Goal: Entertainment & Leisure: Consume media (video, audio)

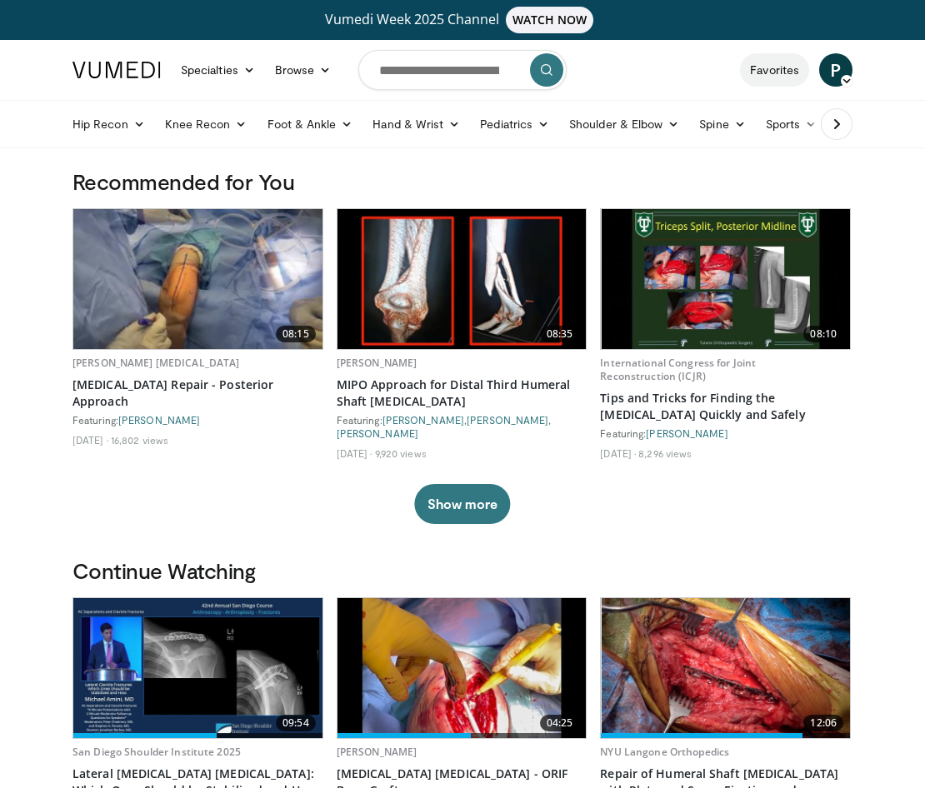
click at [782, 67] on link "Favorites" at bounding box center [774, 69] width 69 height 33
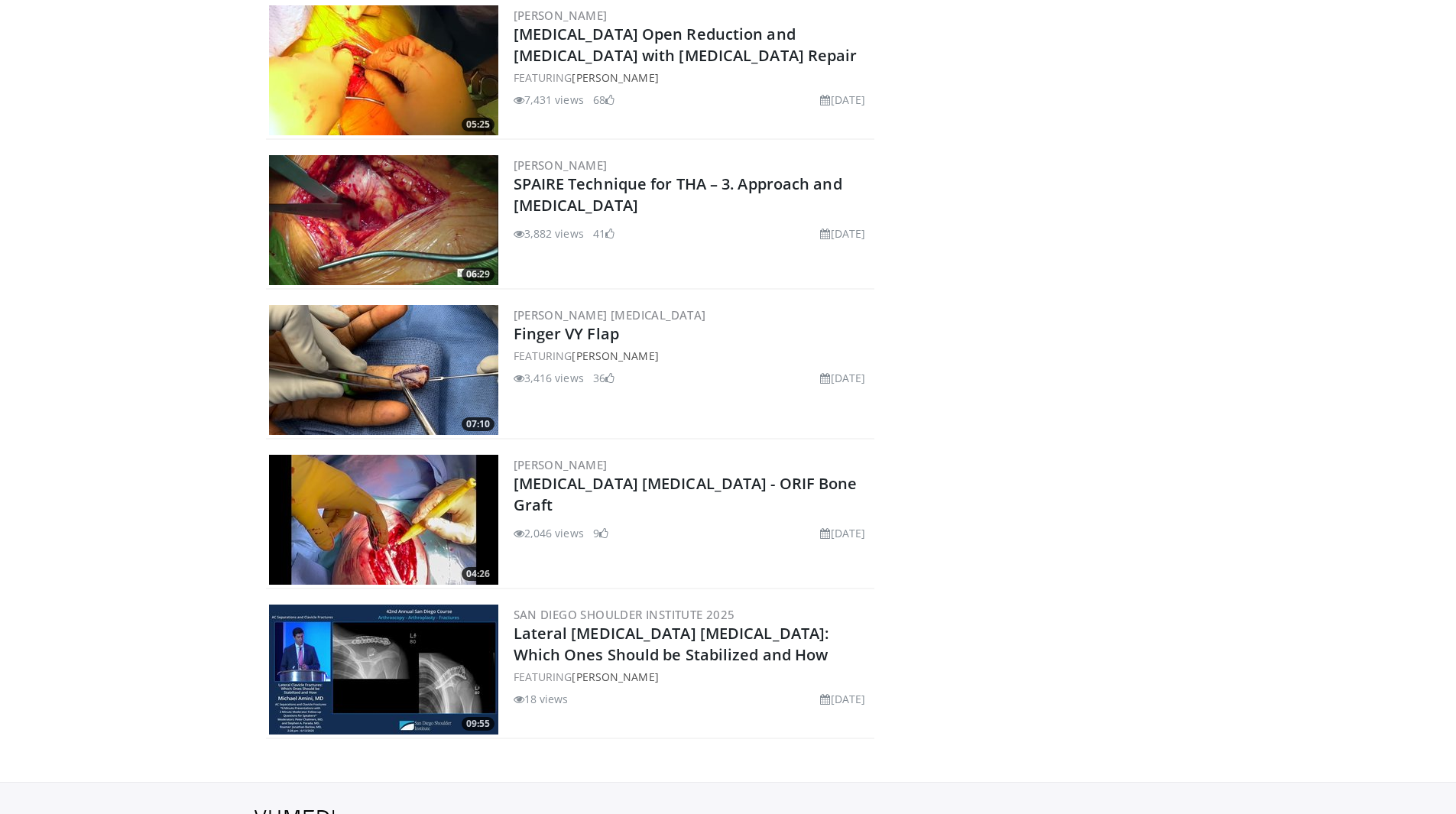
scroll to position [624, 0]
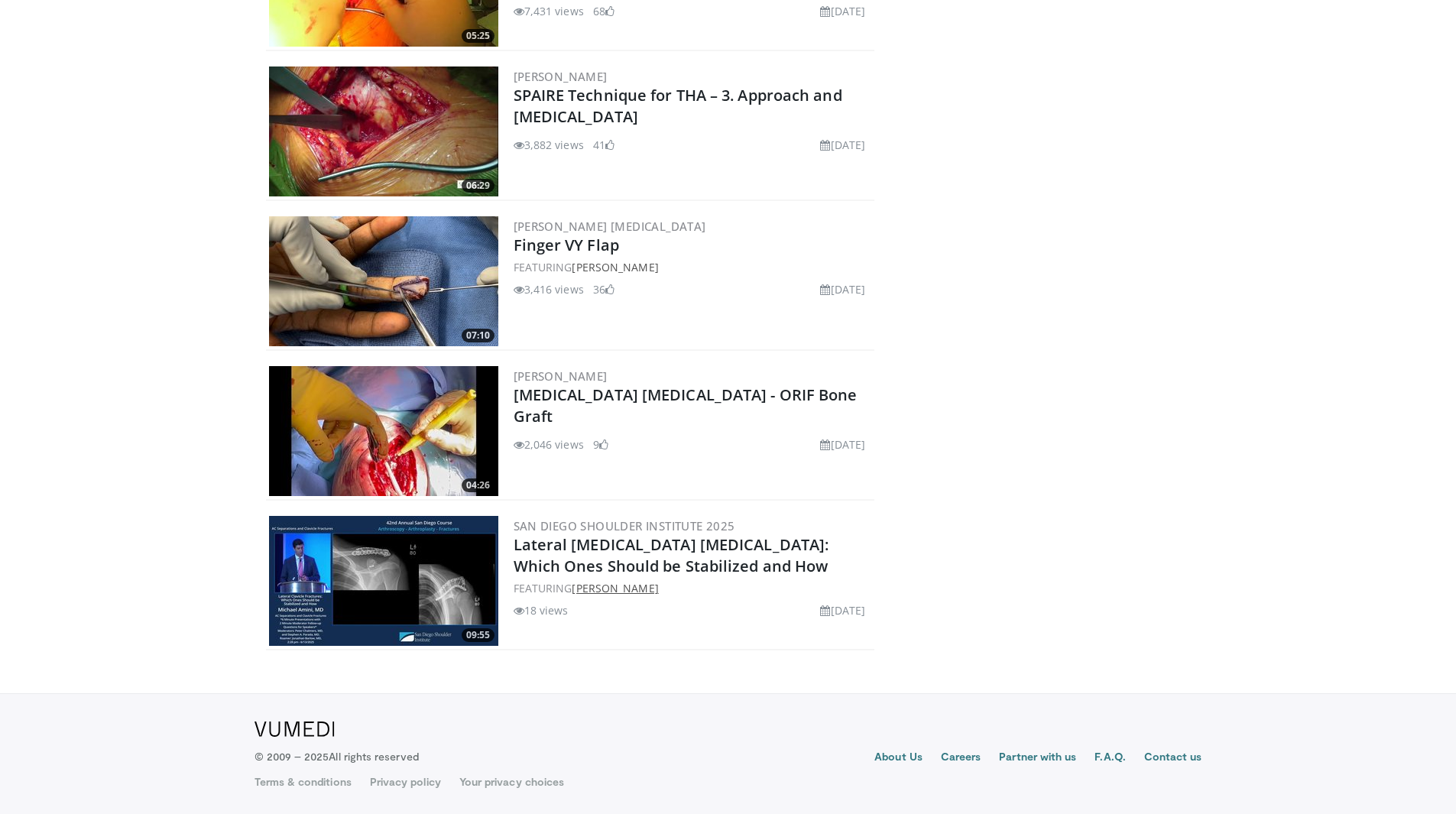
click at [636, 582] on link "[PERSON_NAME]" at bounding box center [615, 588] width 86 height 15
click at [680, 536] on link "Lateral [MEDICAL_DATA] [MEDICAL_DATA]: Which Ones Should be Stabilized and How" at bounding box center [672, 555] width 316 height 42
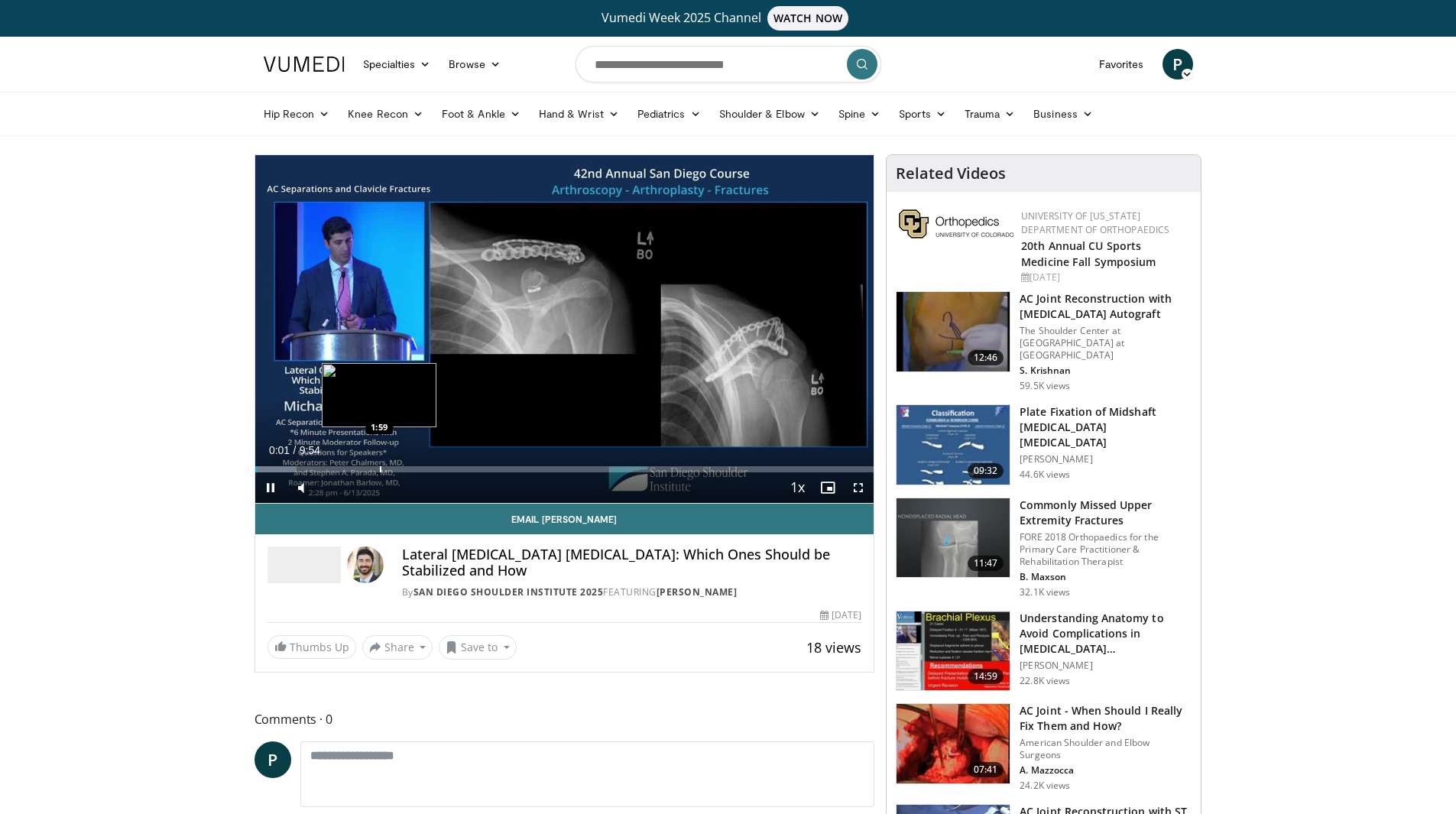
click at [373, 466] on div "Loaded : 6.67% 0:01 1:59" at bounding box center [564, 469] width 619 height 6
click at [849, 488] on span "Video Player" at bounding box center [858, 487] width 30 height 30
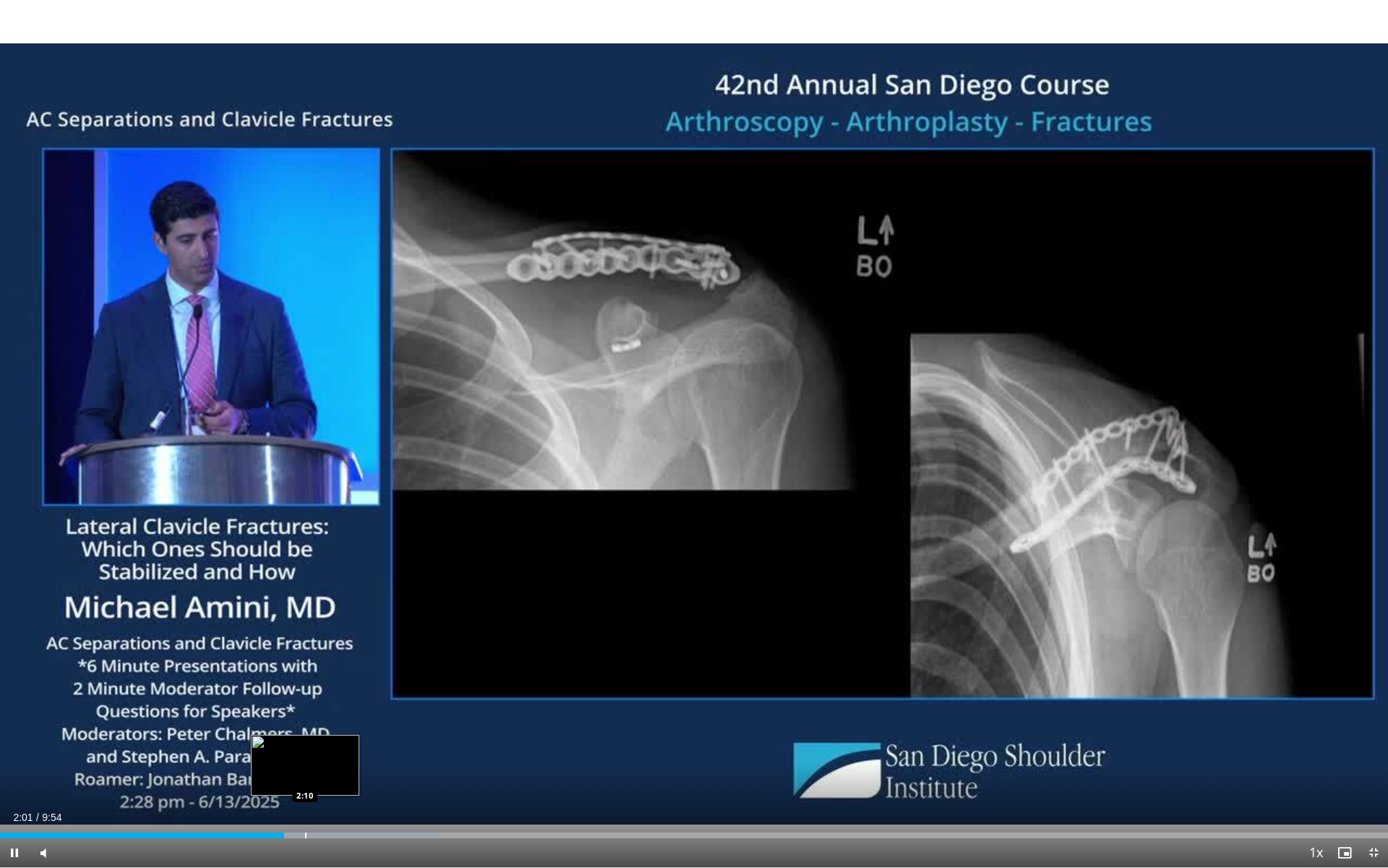
click at [306, 769] on div "Progress Bar" at bounding box center [306, 835] width 2 height 6
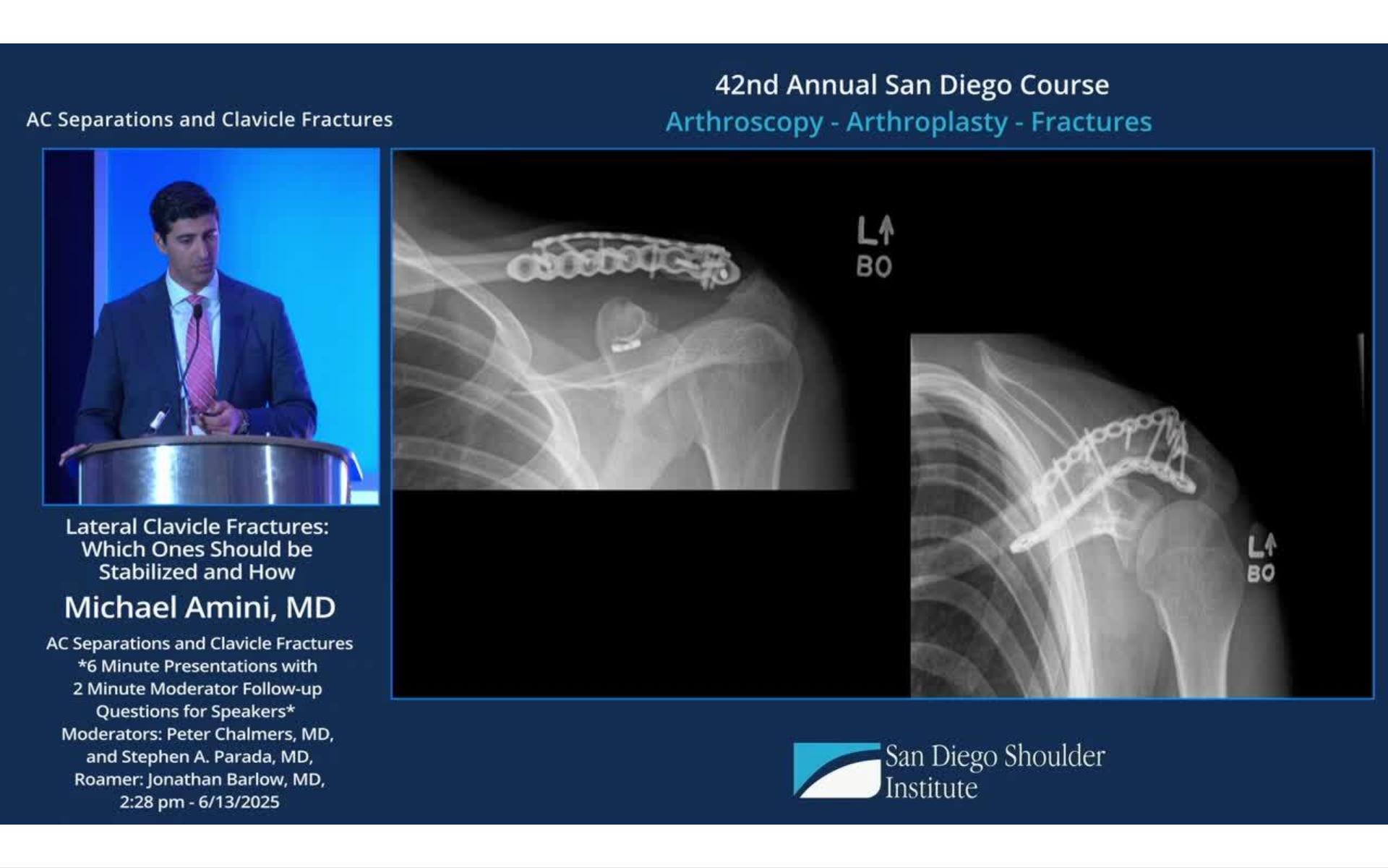
click at [339, 769] on div "10 seconds Tap to unmute" at bounding box center [694, 433] width 1388 height 867
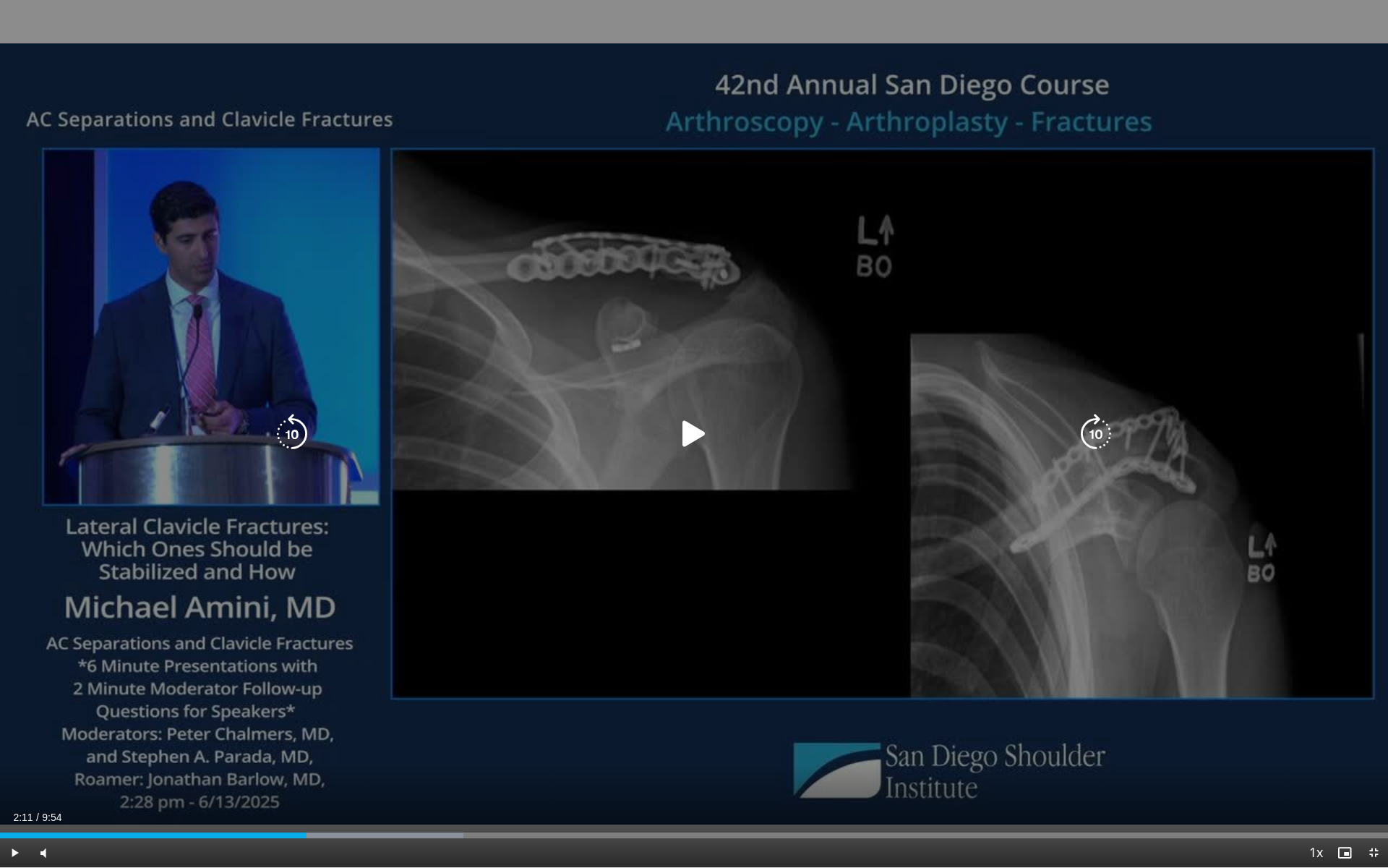
click at [695, 425] on icon "Video Player" at bounding box center [694, 433] width 41 height 41
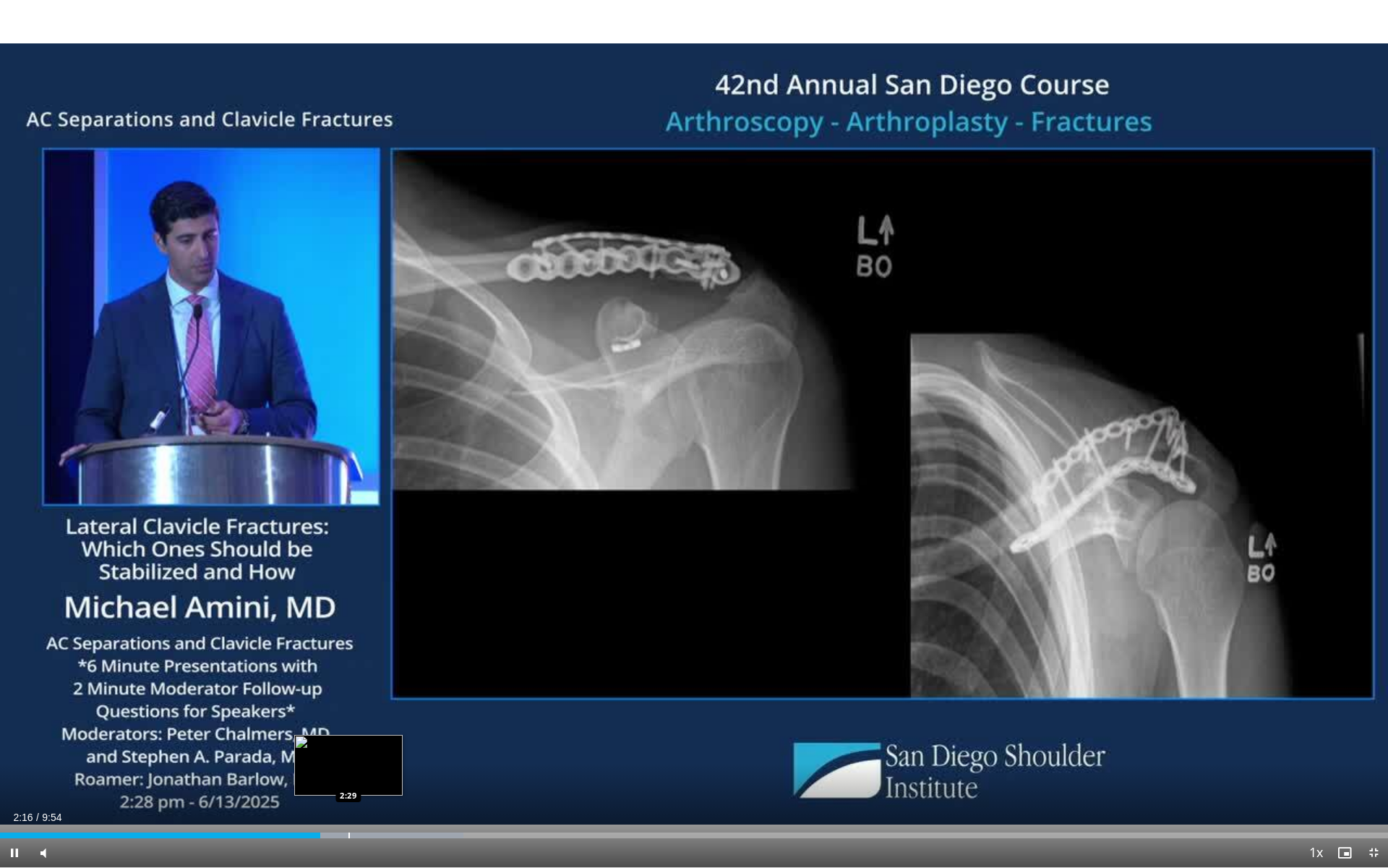
click at [349, 769] on div "Progress Bar" at bounding box center [350, 835] width 2 height 6
click at [388, 769] on div "Loaded : 36.72% 2:33 2:46" at bounding box center [694, 835] width 1388 height 6
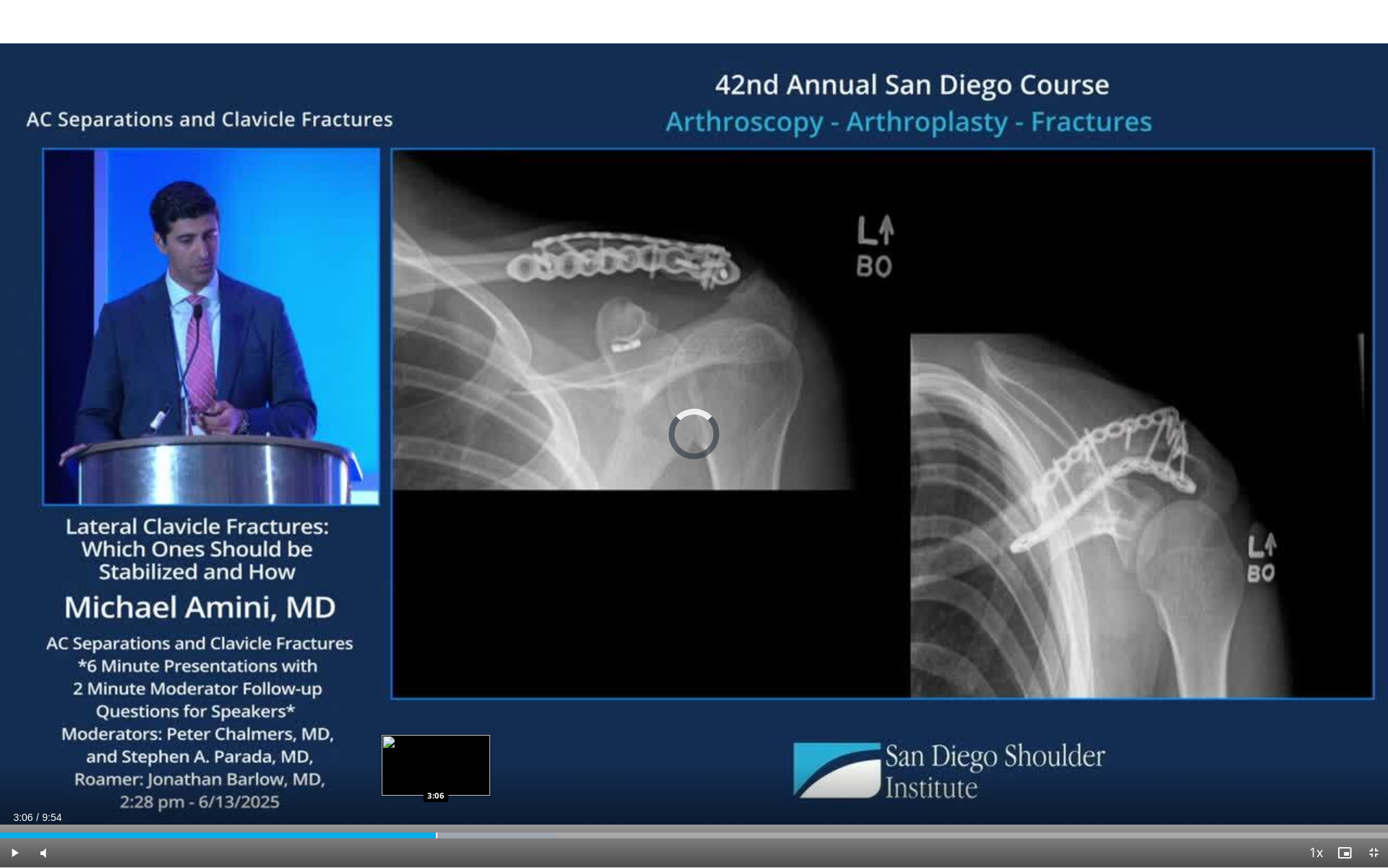
click at [436, 769] on div "Loaded : 40.05% 2:53 3:06" at bounding box center [694, 832] width 1388 height 14
click at [451, 769] on div "Loaded : 43.39% 3:16 3:13" at bounding box center [694, 835] width 1388 height 6
click at [494, 769] on div "Progress Bar" at bounding box center [495, 835] width 2 height 6
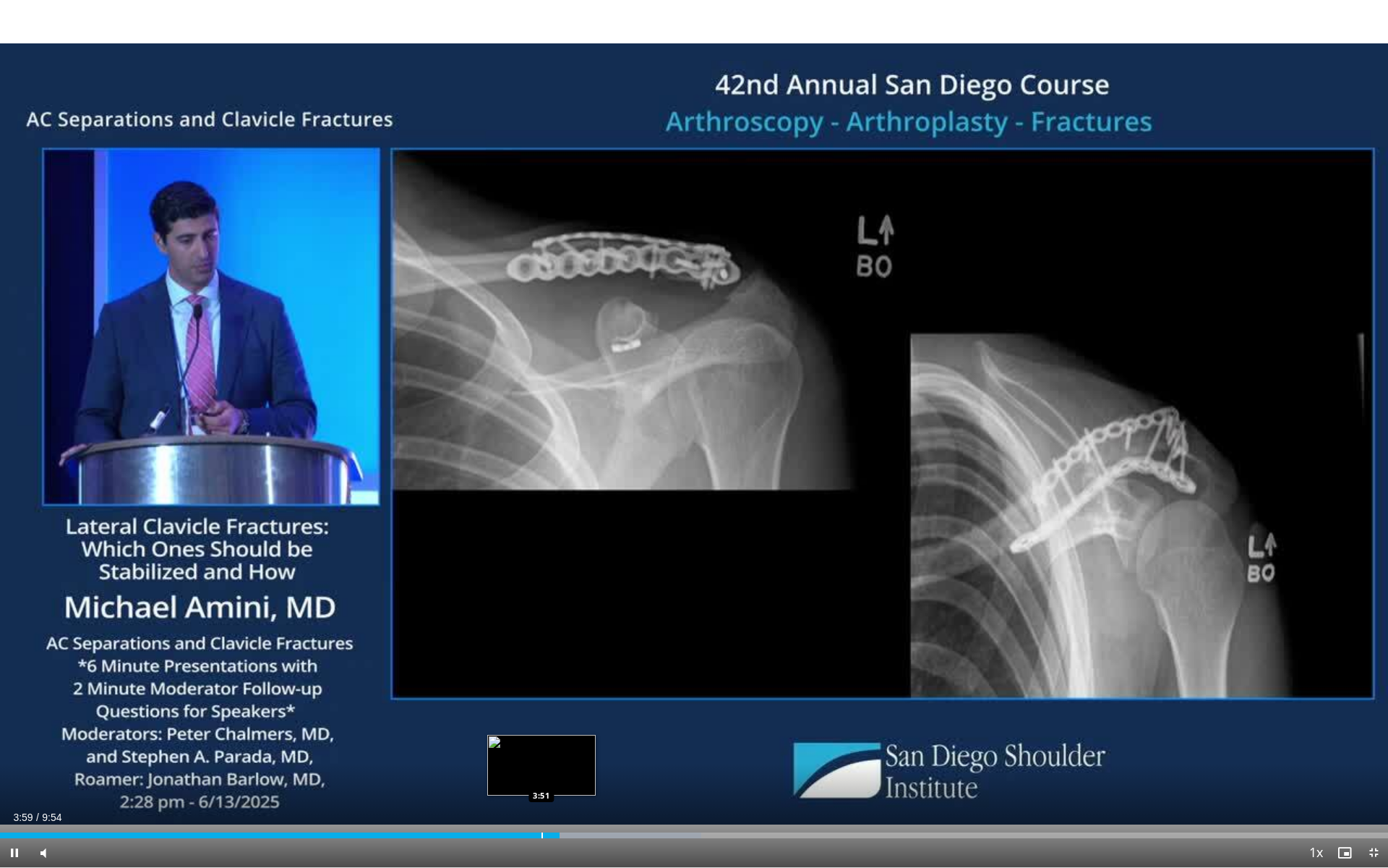
click at [541, 769] on div "3:59" at bounding box center [280, 835] width 560 height 6
click at [602, 769] on div "Loaded : 51.74% 4:05 4:18" at bounding box center [694, 832] width 1388 height 14
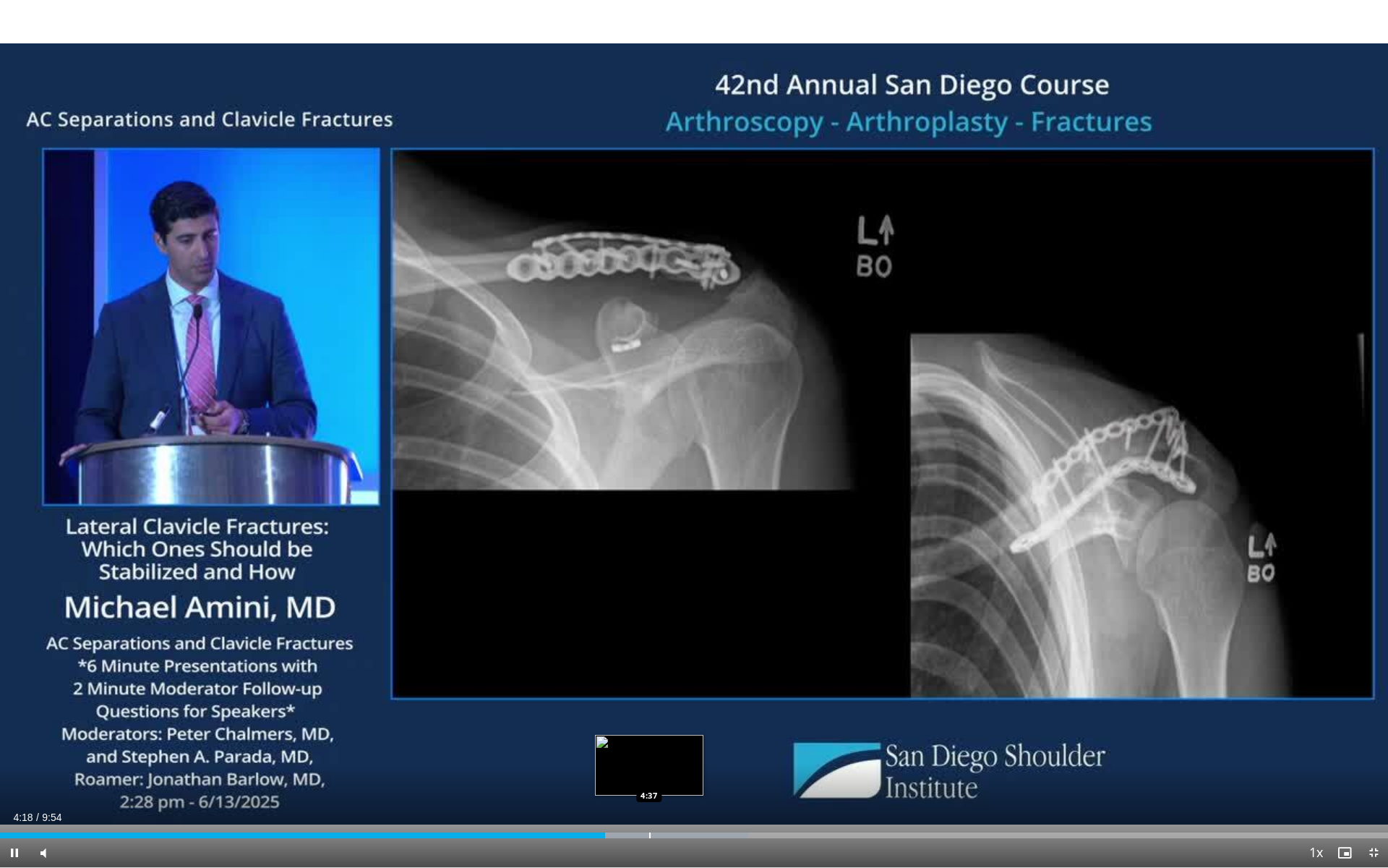
click at [649, 769] on div "Progress Bar" at bounding box center [650, 835] width 2 height 6
click at [679, 769] on div "Progress Bar" at bounding box center [679, 835] width 2 height 6
click at [717, 769] on div "Progress Bar" at bounding box center [718, 835] width 2 height 6
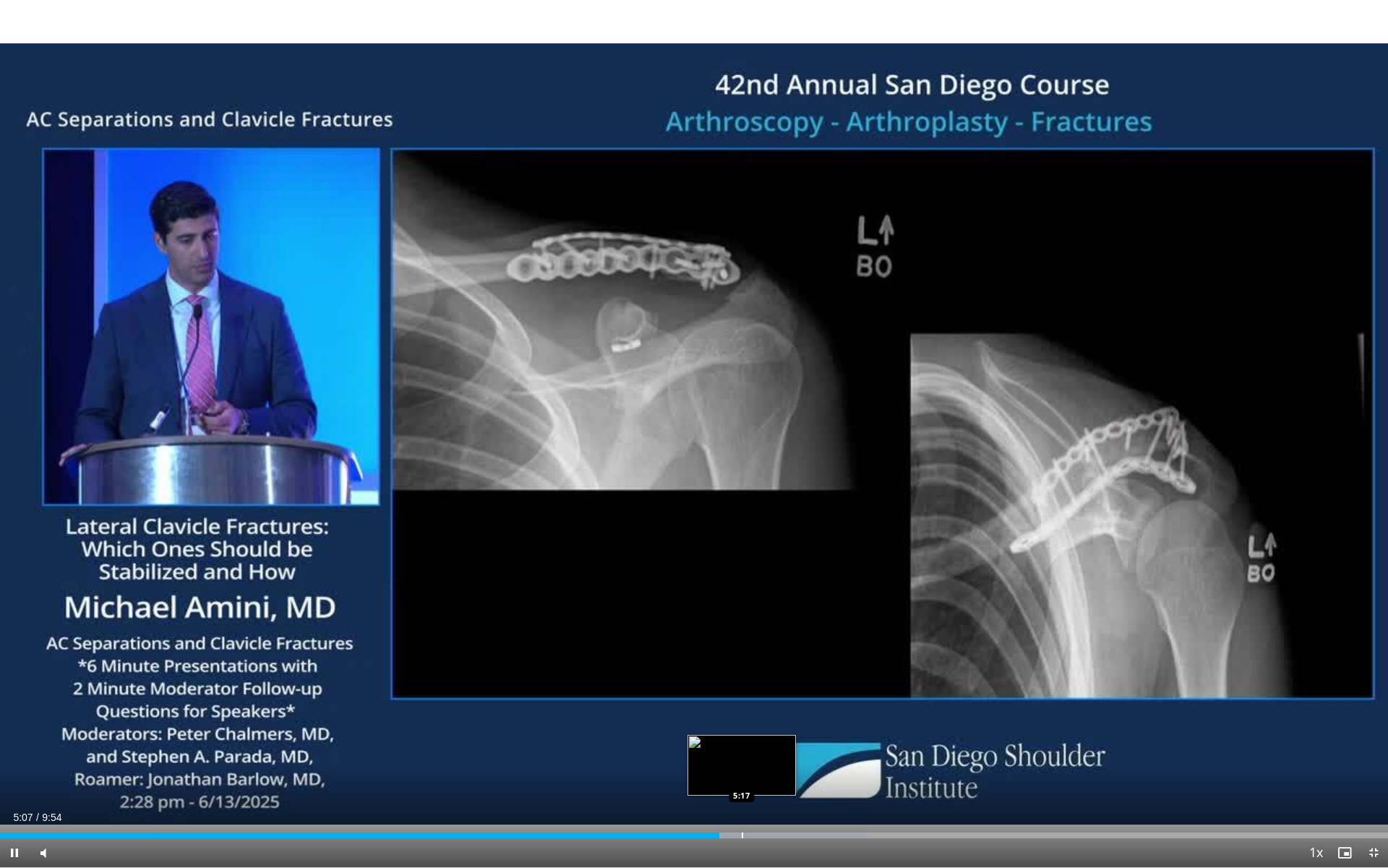
click at [742, 769] on div "Progress Bar" at bounding box center [743, 835] width 2 height 6
click at [773, 769] on div "10 seconds Tap to unmute" at bounding box center [694, 433] width 1388 height 867
click at [781, 769] on div "Loaded : 64.01% 5:18 5:34" at bounding box center [694, 832] width 1388 height 14
click at [812, 769] on div "Loaded : 66.76% 5:34 5:49" at bounding box center [694, 832] width 1388 height 14
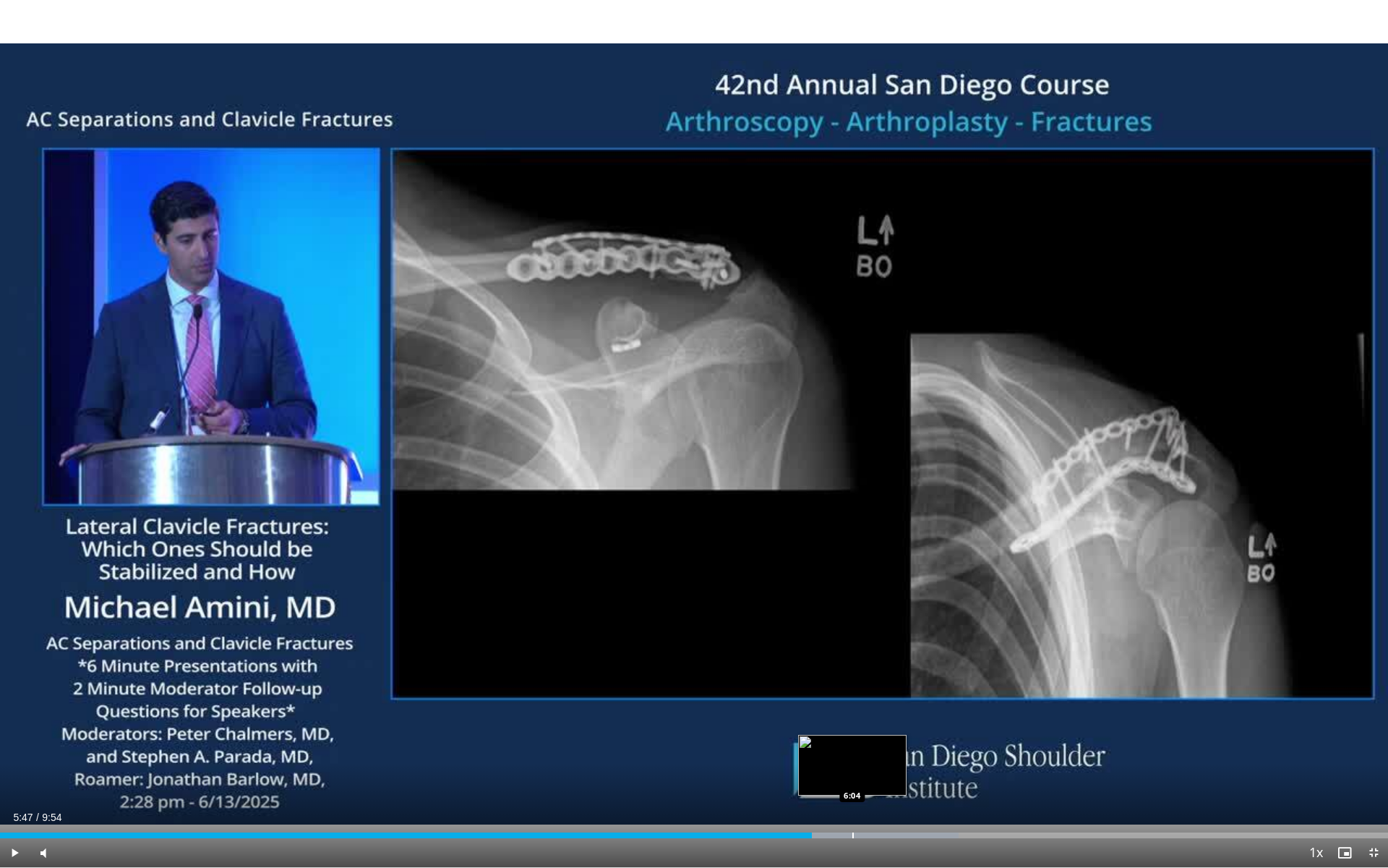
click at [852, 769] on div "Loaded : 69.07% 5:47 6:04" at bounding box center [694, 832] width 1388 height 14
click at [881, 769] on div "Loaded : 71.77% 6:17 6:17" at bounding box center [694, 832] width 1388 height 14
click at [907, 769] on div "Loaded : 74.12% 6:17 6:29" at bounding box center [694, 832] width 1388 height 14
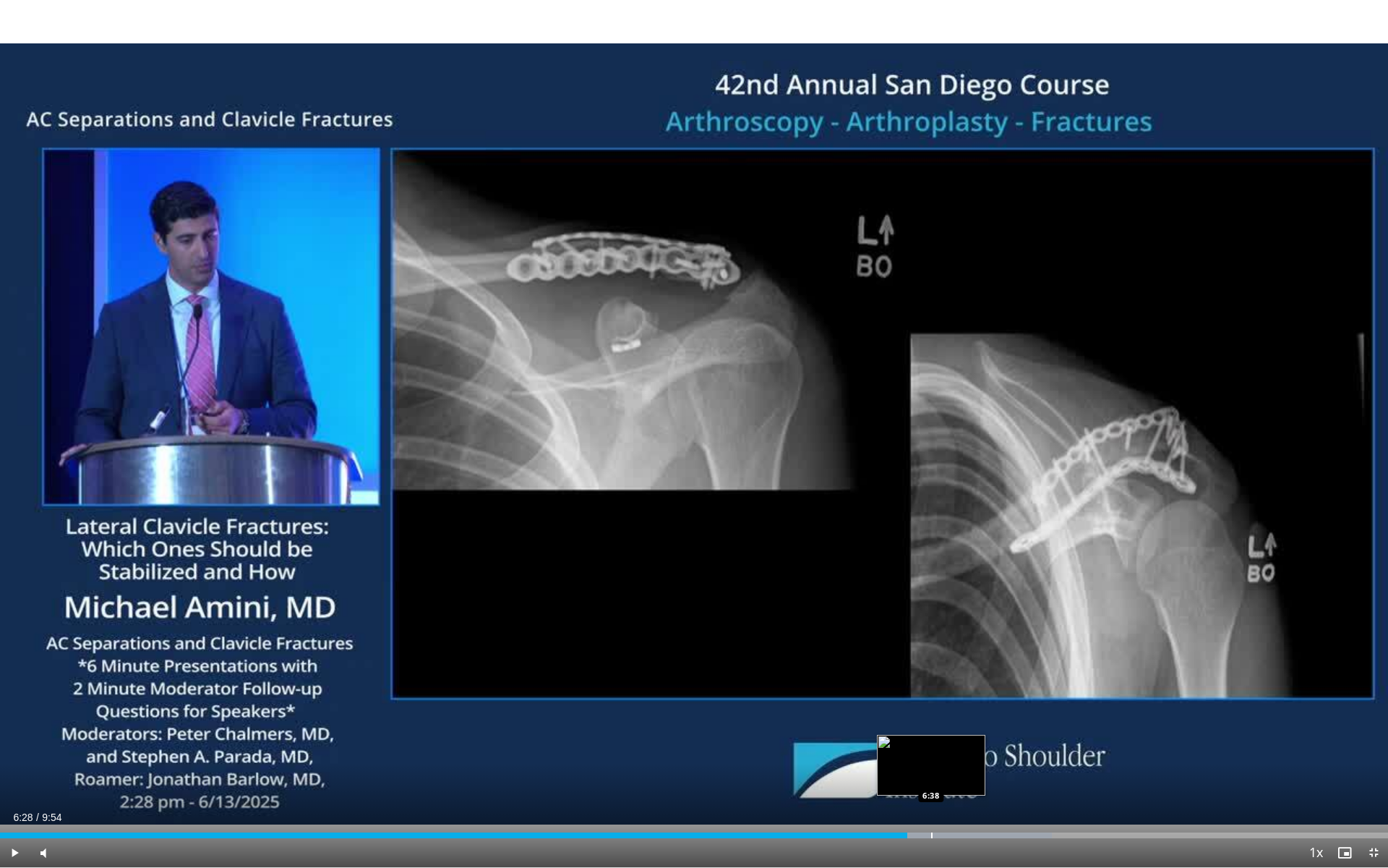
click at [931, 769] on div "Loaded : 75.80% 6:28 6:38" at bounding box center [694, 832] width 1388 height 14
click at [967, 769] on div "Loaded : 77.49% 6:38 6:53" at bounding box center [694, 832] width 1388 height 14
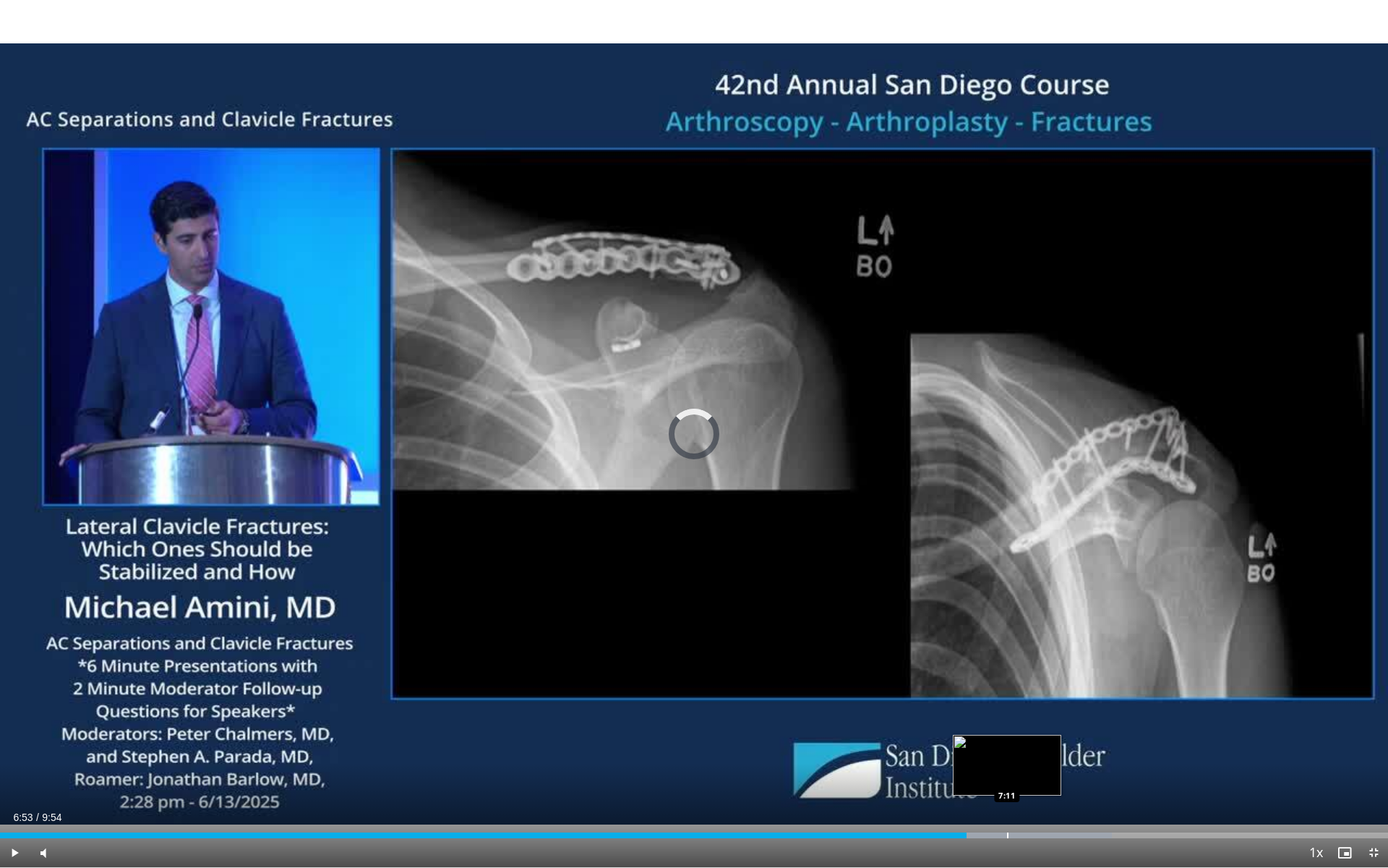
click at [1007, 769] on div "Loaded : 80.12% 6:53 7:11" at bounding box center [694, 832] width 1388 height 14
click at [1066, 769] on div "Progress Bar" at bounding box center [1037, 835] width 195 height 6
click at [1367, 769] on span "Video Player" at bounding box center [1373, 852] width 29 height 29
